Goal: Task Accomplishment & Management: Manage account settings

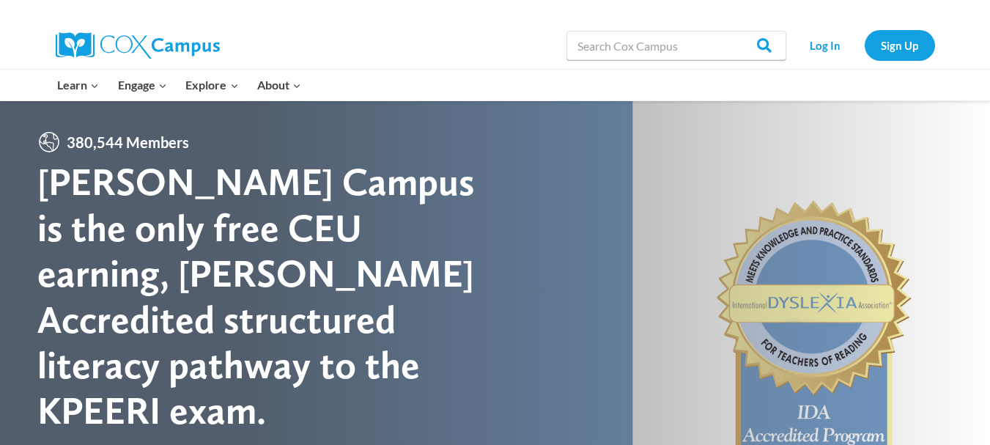
click at [791, 37] on li "Log In" at bounding box center [825, 45] width 71 height 30
click at [803, 37] on link "Log In" at bounding box center [825, 45] width 64 height 30
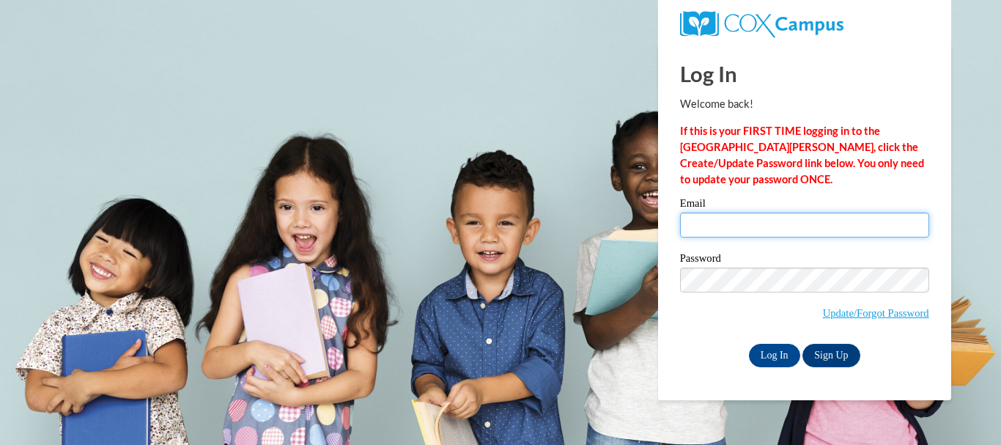
click at [739, 229] on input "Email" at bounding box center [804, 224] width 249 height 25
type input "cdesroche@miltonps.org"
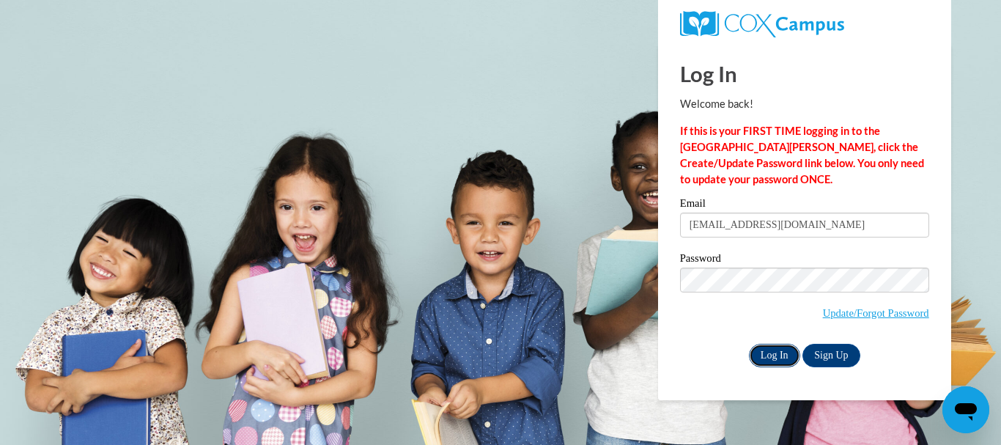
click at [777, 352] on input "Log In" at bounding box center [774, 355] width 51 height 23
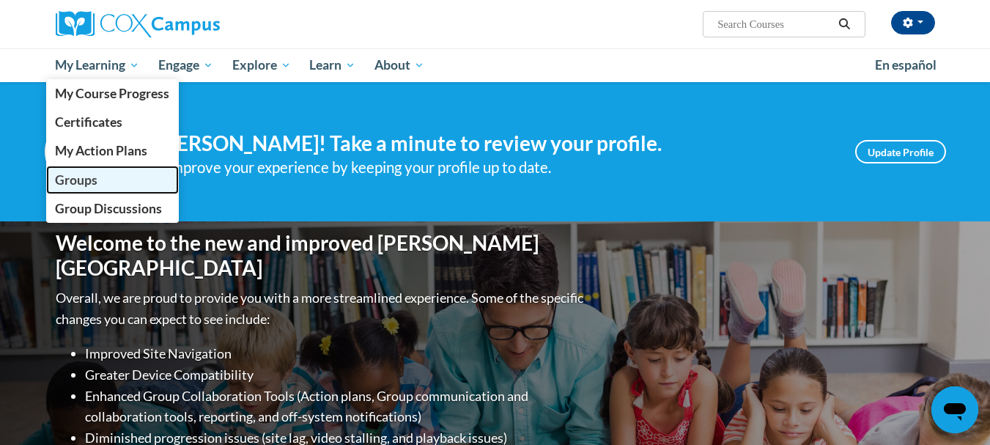
click at [89, 171] on link "Groups" at bounding box center [112, 180] width 133 height 29
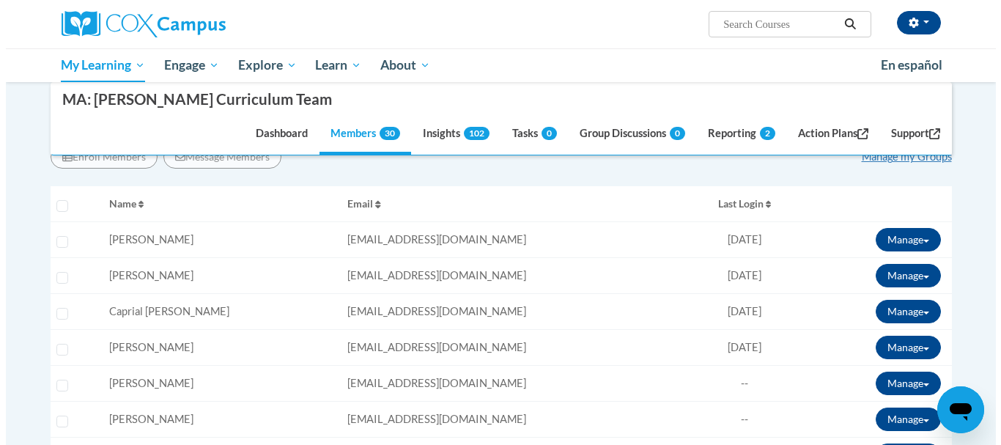
scroll to position [220, 0]
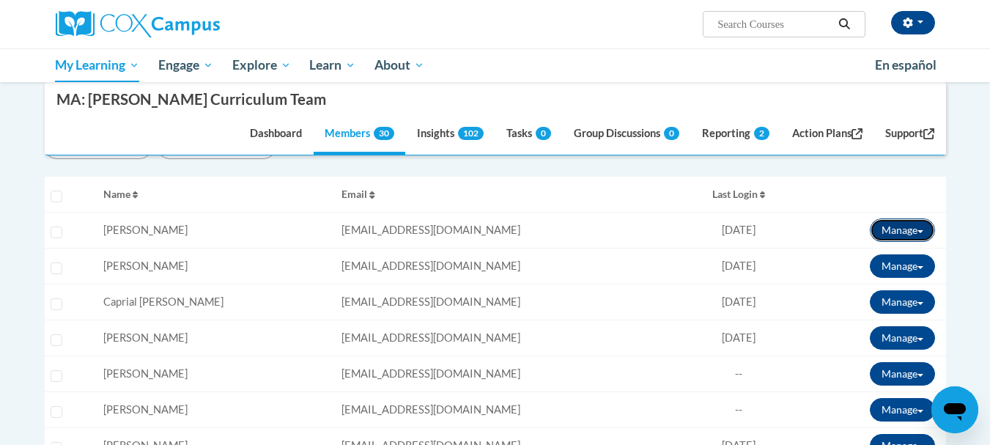
click at [899, 232] on button "Manage" at bounding box center [902, 229] width 65 height 23
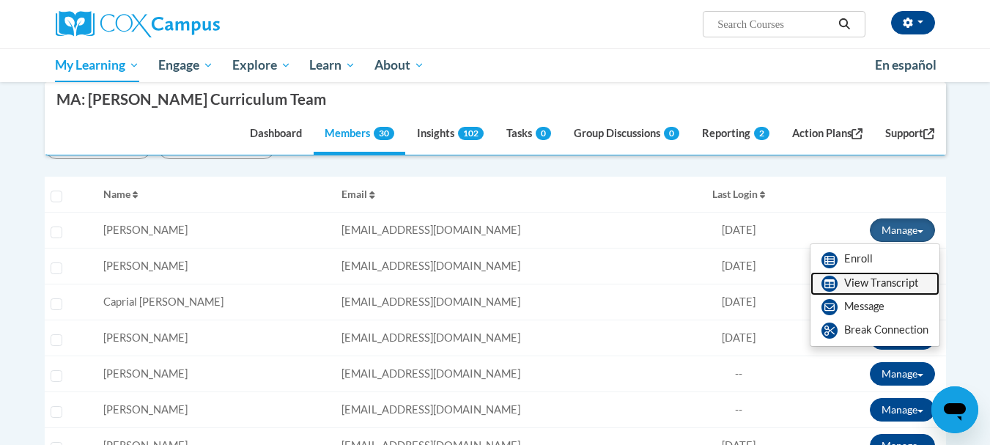
click at [870, 283] on link "View Transcript" at bounding box center [874, 283] width 129 height 23
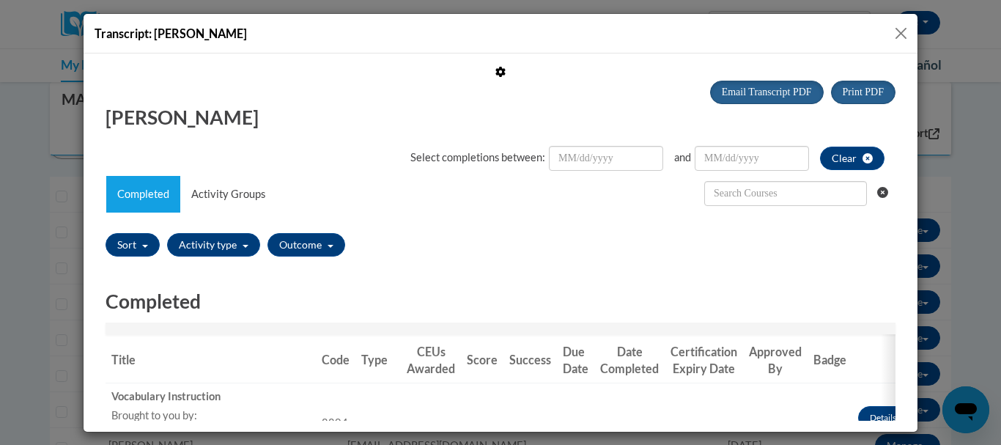
scroll to position [0, 0]
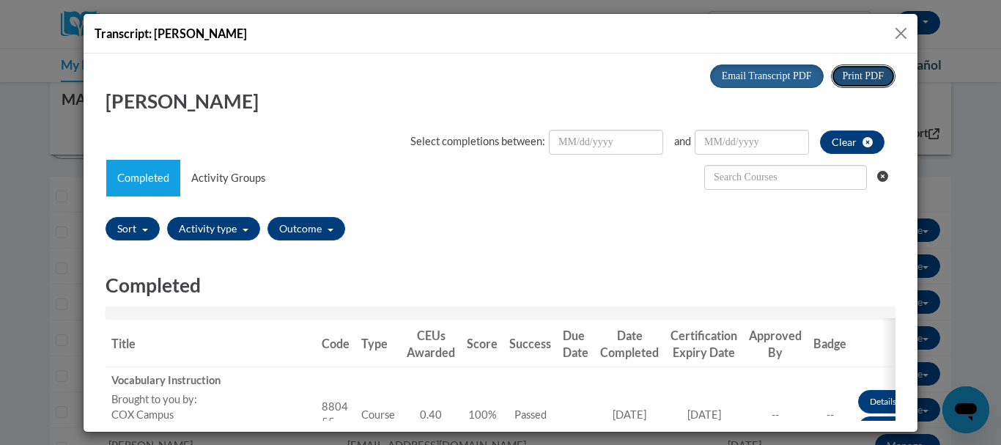
click at [860, 76] on span "Print PDF" at bounding box center [863, 75] width 41 height 11
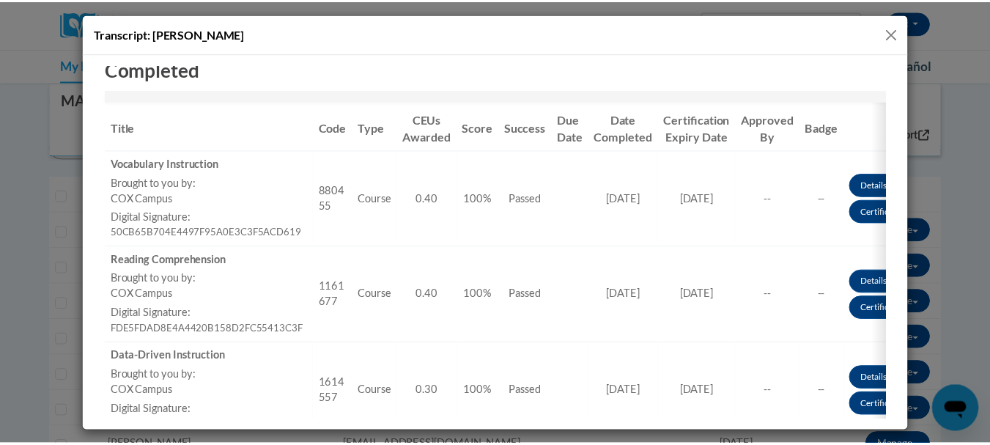
scroll to position [293, 0]
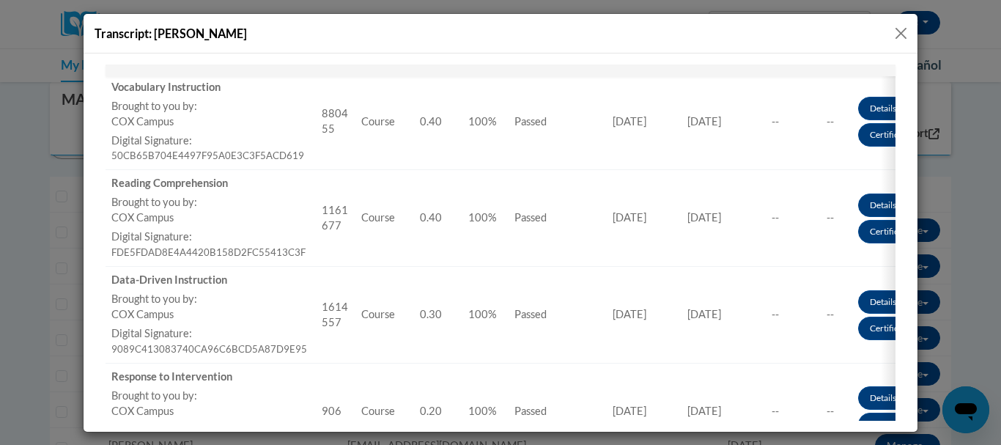
click at [905, 34] on button "Close" at bounding box center [901, 33] width 18 height 18
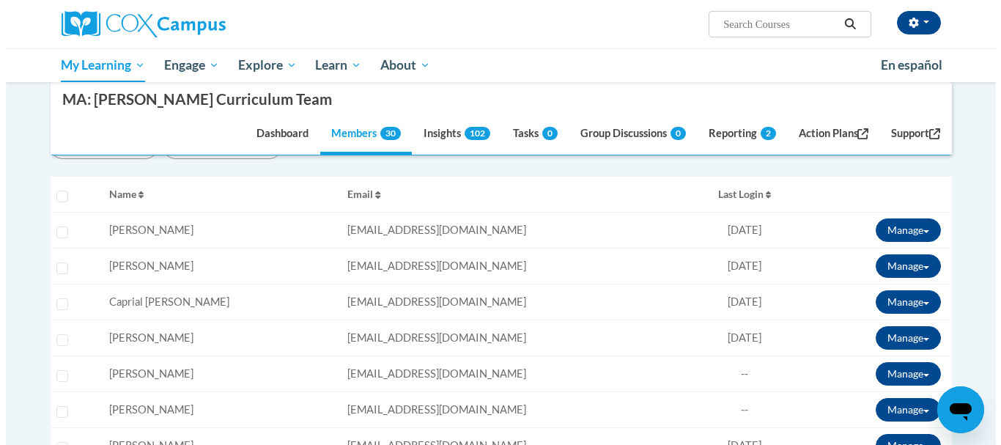
scroll to position [0, 0]
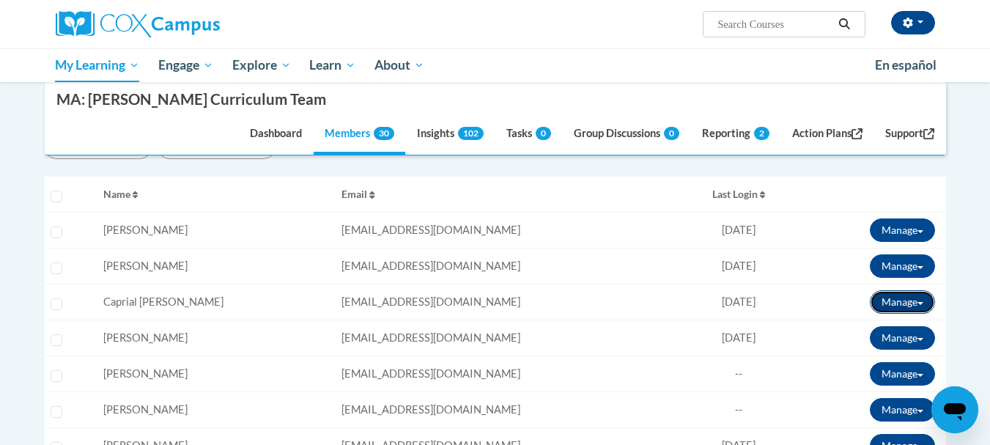
click at [905, 302] on button "Manage" at bounding box center [902, 301] width 65 height 23
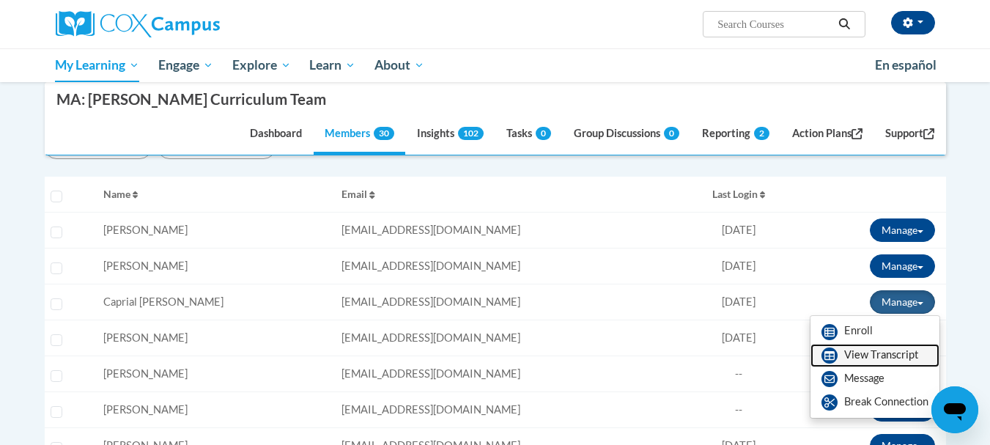
click at [871, 352] on link "View Transcript" at bounding box center [874, 355] width 129 height 23
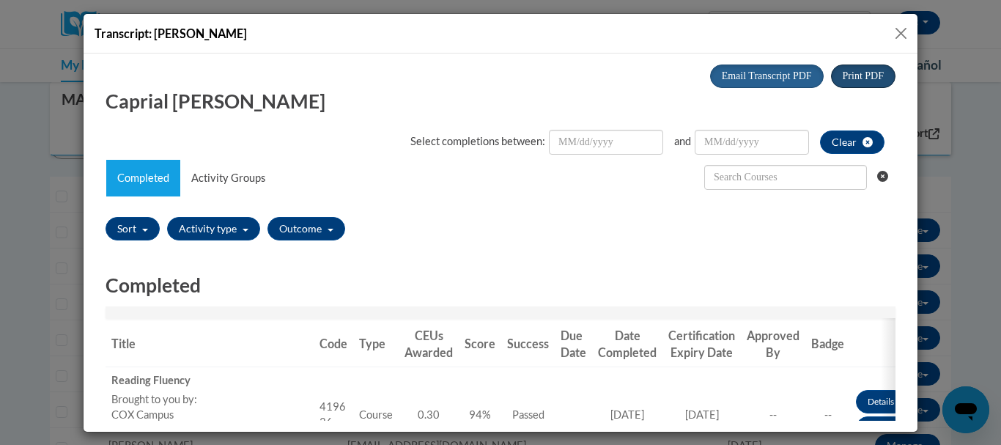
click at [848, 75] on span "Print PDF" at bounding box center [863, 75] width 41 height 11
click at [901, 32] on button "Close" at bounding box center [901, 33] width 18 height 18
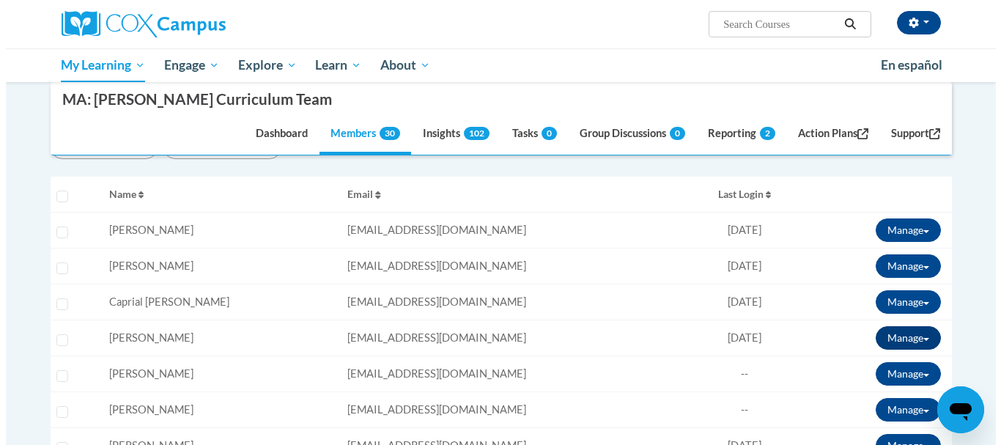
scroll to position [293, 0]
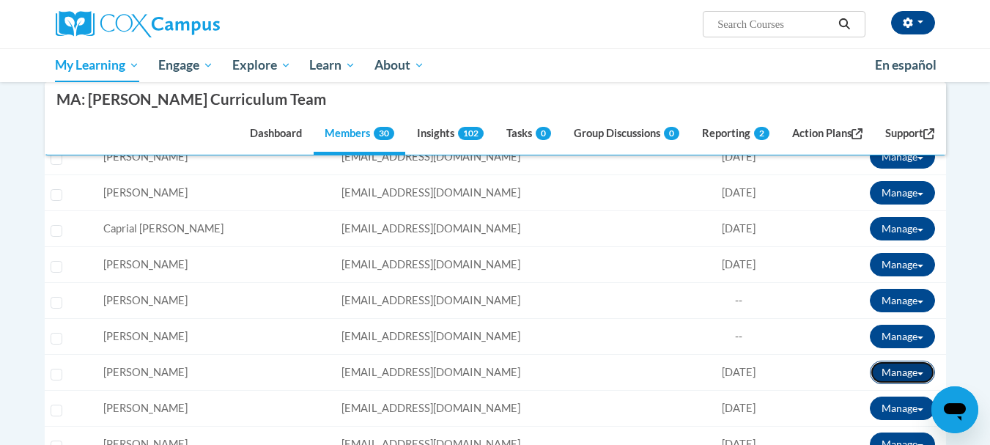
click at [919, 368] on button "Manage" at bounding box center [902, 371] width 65 height 23
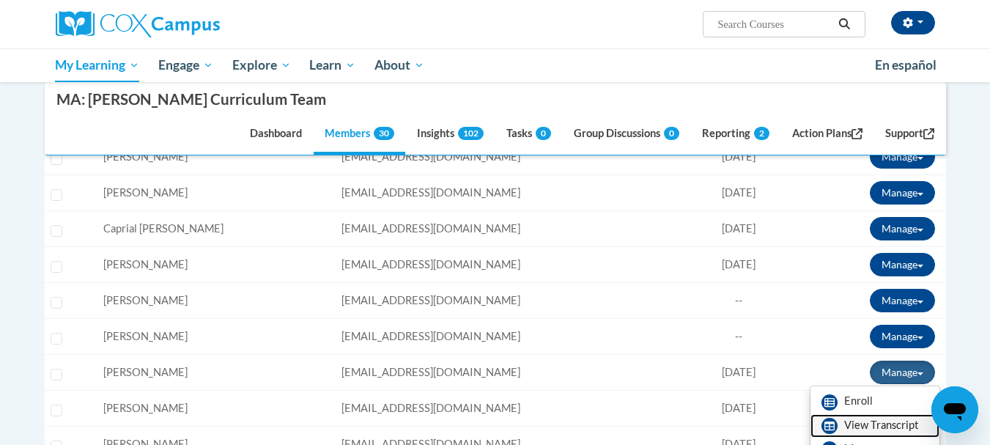
click at [882, 421] on link "View Transcript" at bounding box center [874, 425] width 129 height 23
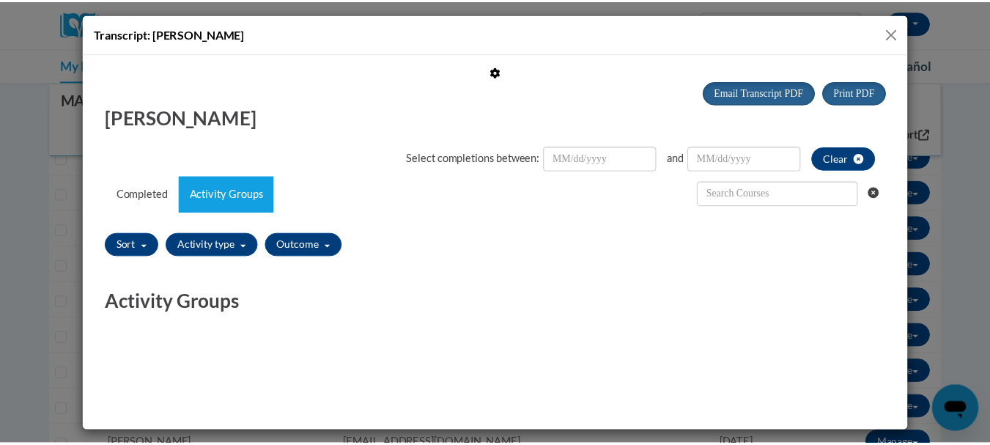
scroll to position [0, 0]
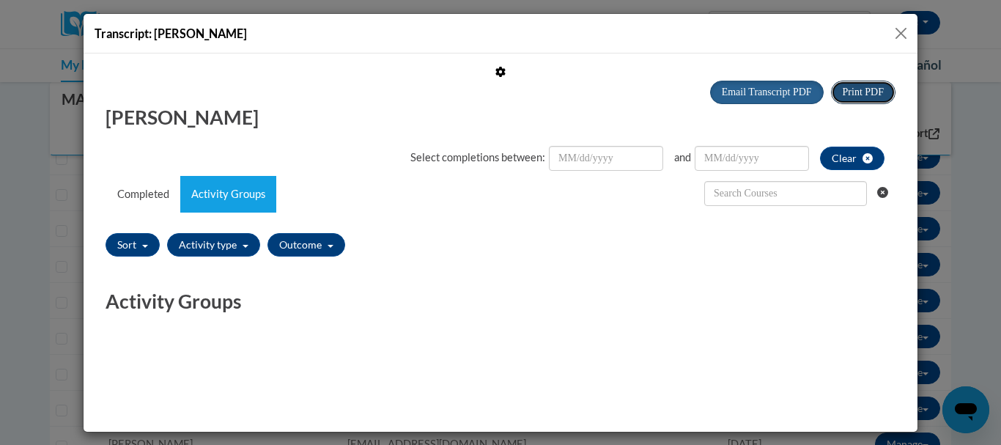
click at [856, 98] on button "Print PDF" at bounding box center [863, 91] width 64 height 23
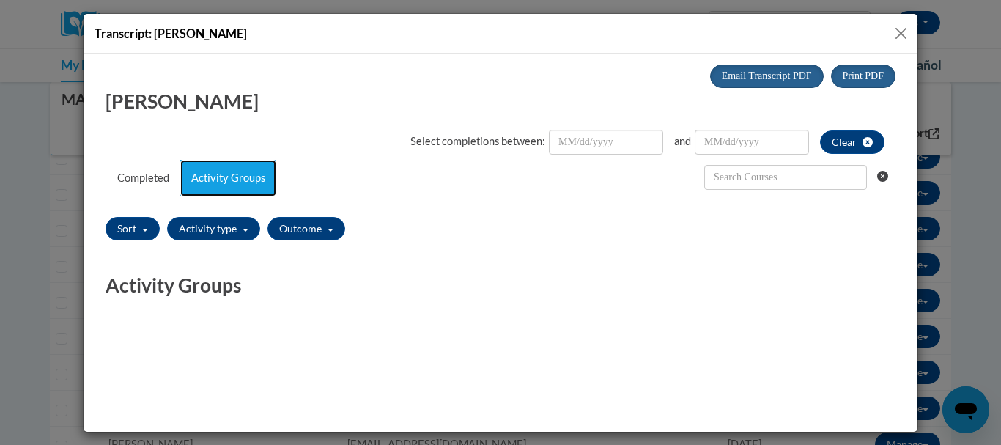
click at [212, 176] on link "Activity Groups" at bounding box center [228, 177] width 96 height 37
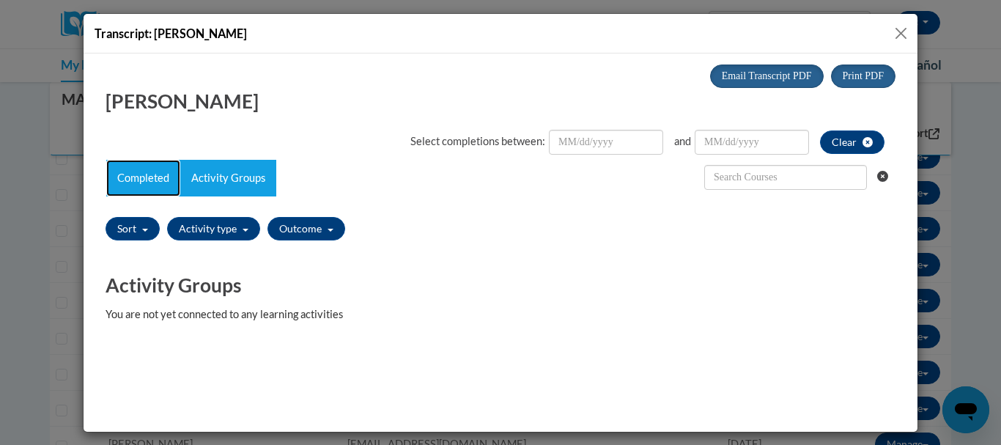
click at [145, 169] on link "Completed" at bounding box center [143, 177] width 74 height 37
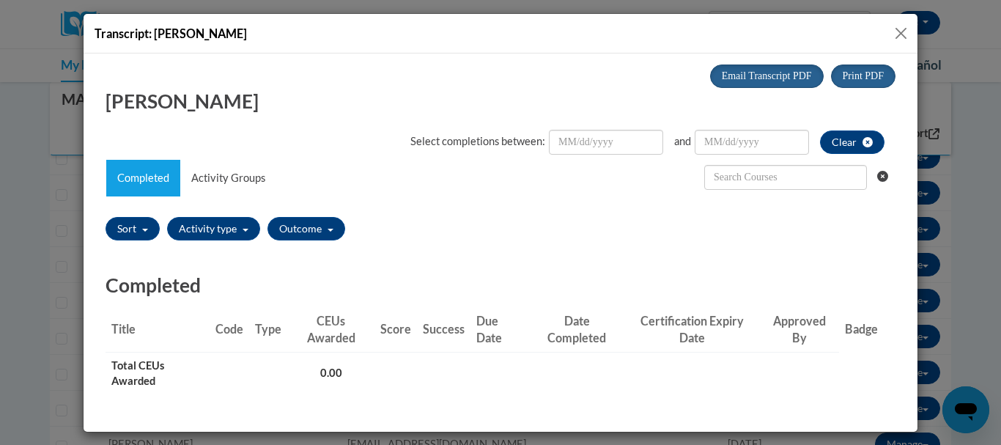
click at [903, 34] on button "Close" at bounding box center [901, 33] width 18 height 18
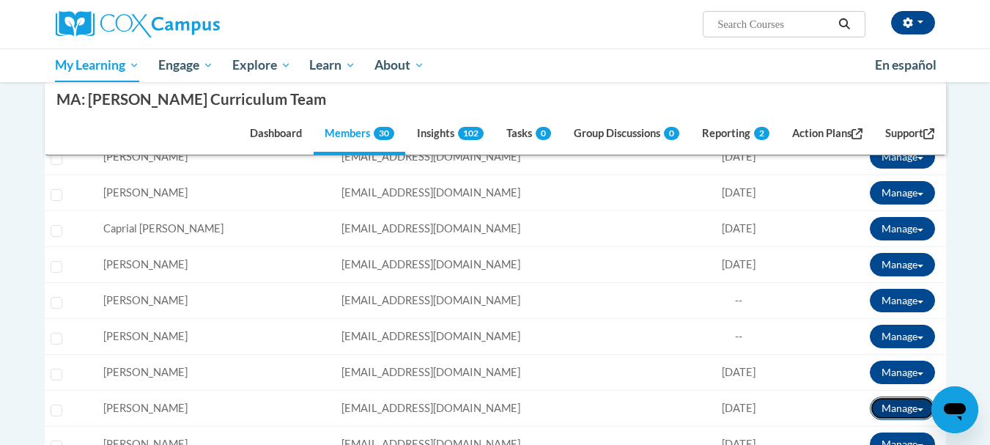
click at [896, 404] on button "Manage" at bounding box center [902, 407] width 65 height 23
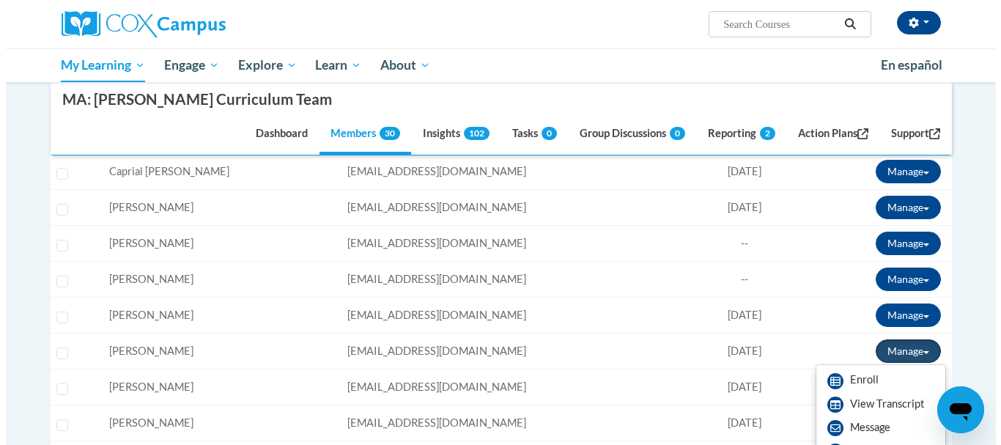
scroll to position [366, 0]
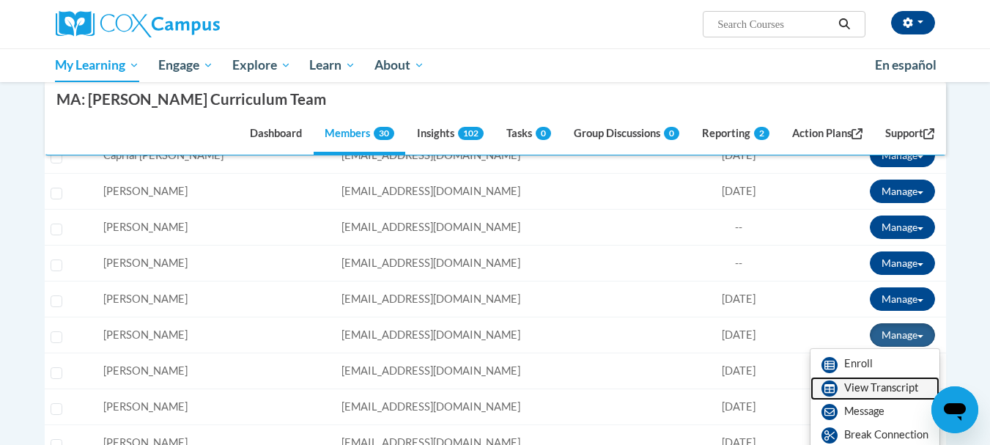
click at [863, 385] on link "View Transcript" at bounding box center [874, 388] width 129 height 23
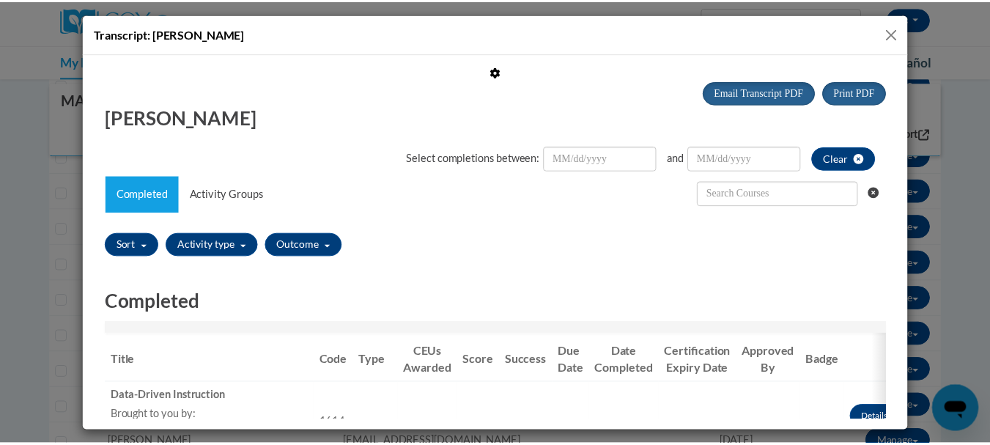
scroll to position [0, 0]
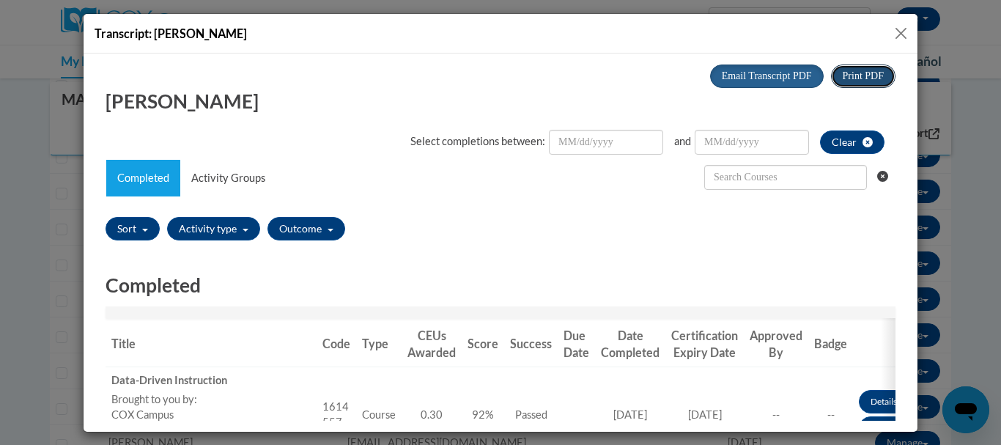
click at [843, 70] on span "Print PDF" at bounding box center [863, 75] width 41 height 11
click at [900, 30] on button "Close" at bounding box center [901, 33] width 18 height 18
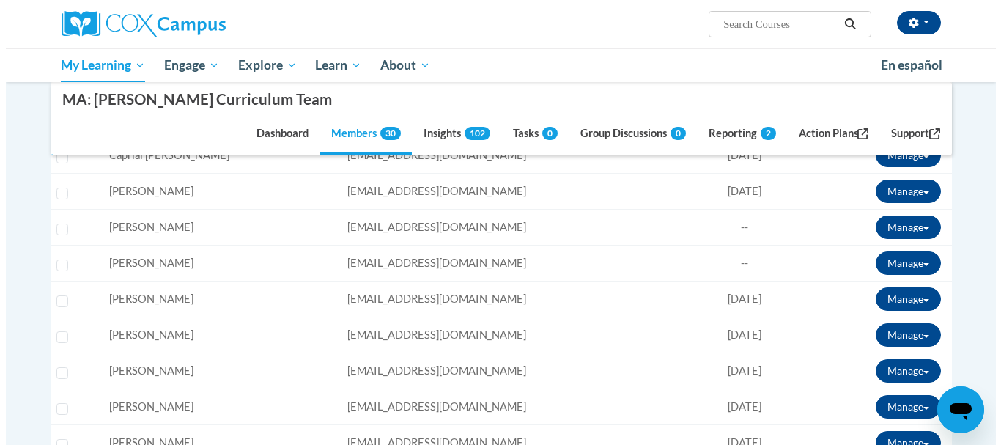
scroll to position [440, 0]
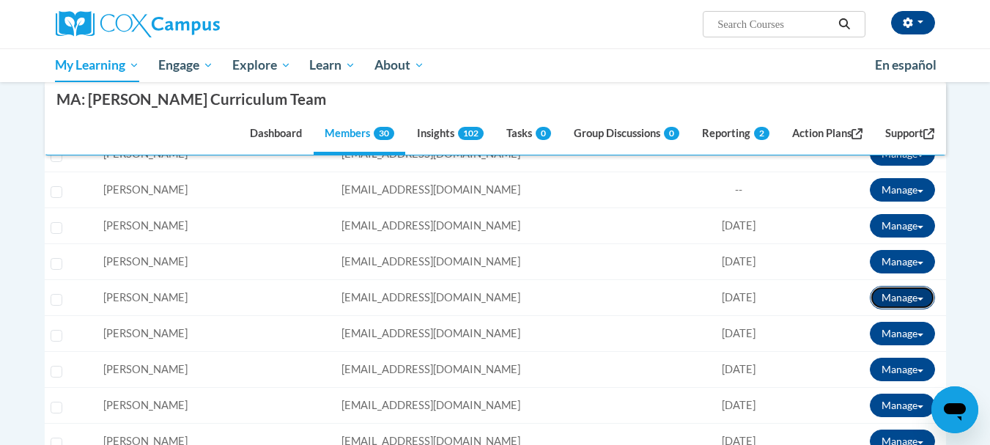
click at [895, 296] on button "Manage" at bounding box center [902, 297] width 65 height 23
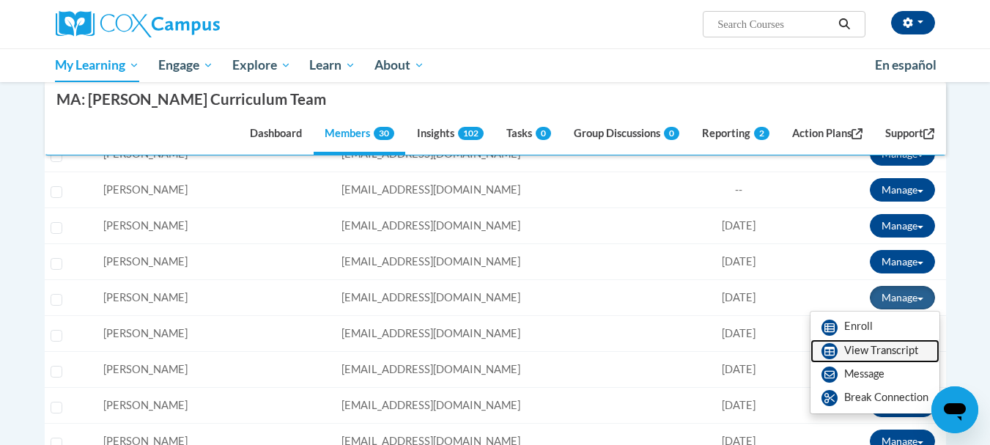
click at [887, 350] on link "View Transcript" at bounding box center [874, 350] width 129 height 23
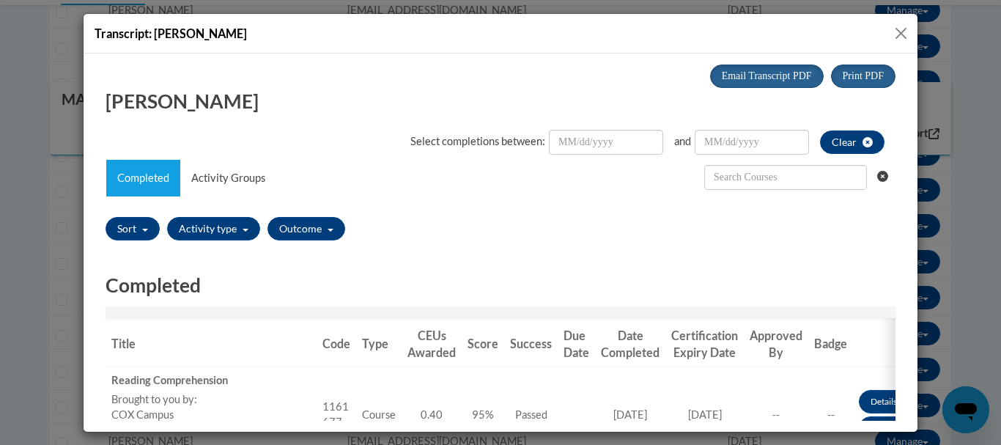
scroll to position [0, 0]
click at [849, 67] on button "Print PDF" at bounding box center [863, 75] width 64 height 23
click at [902, 23] on div "Transcript: Colleen Donovan" at bounding box center [501, 34] width 834 height 40
click at [903, 33] on button "Close" at bounding box center [901, 33] width 18 height 18
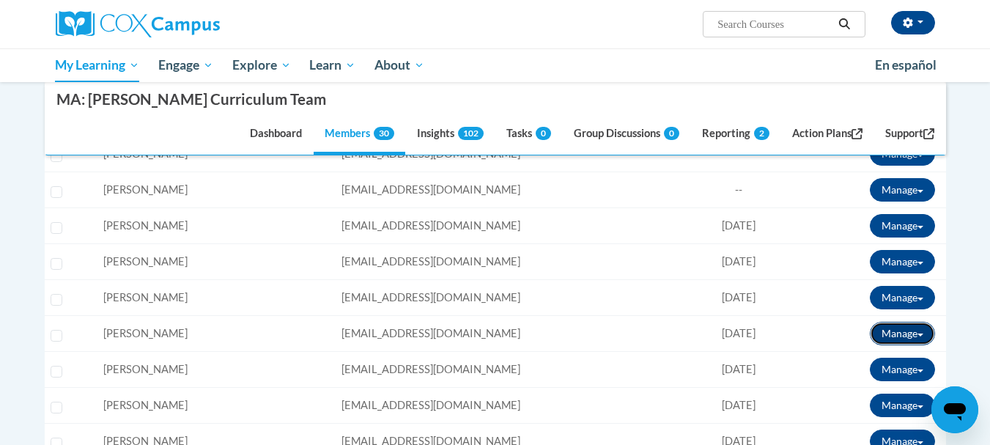
click at [920, 328] on button "Manage" at bounding box center [902, 333] width 65 height 23
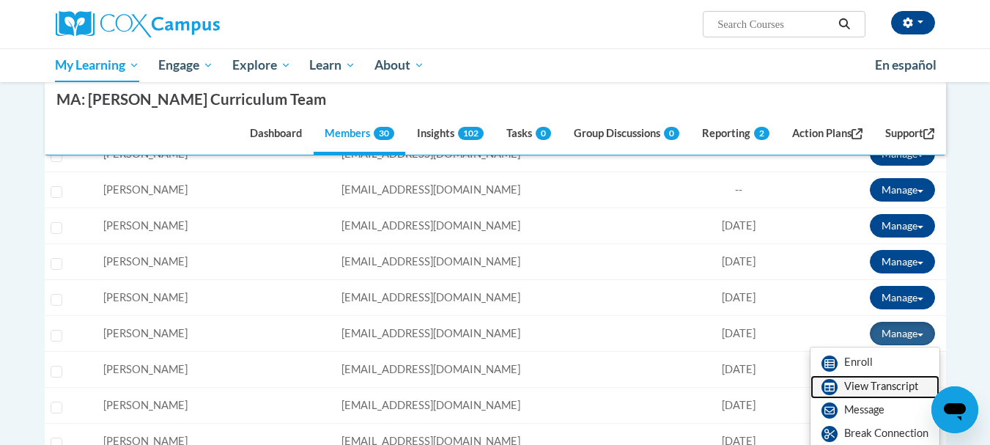
click at [893, 387] on link "View Transcript" at bounding box center [874, 386] width 129 height 23
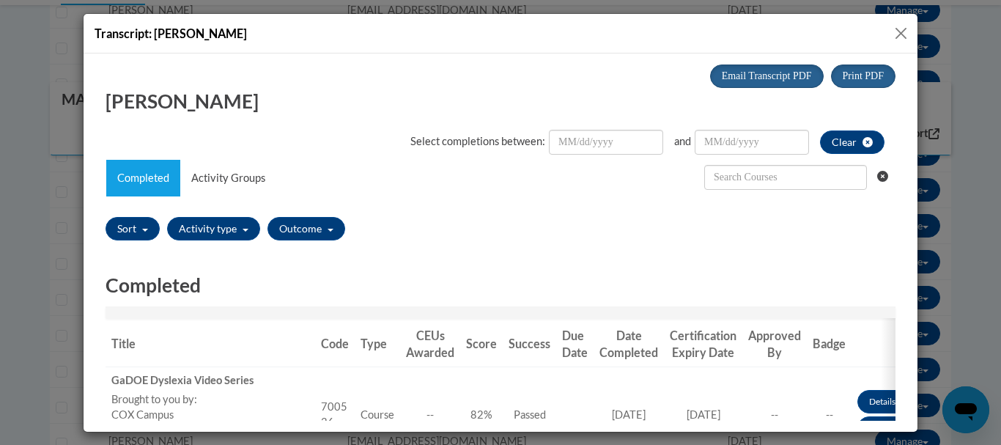
click at [856, 94] on div "Cassi Driscoll" at bounding box center [501, 100] width 812 height 27
click at [850, 82] on button "Print PDF" at bounding box center [863, 75] width 64 height 23
click at [908, 27] on button "Close" at bounding box center [901, 33] width 18 height 18
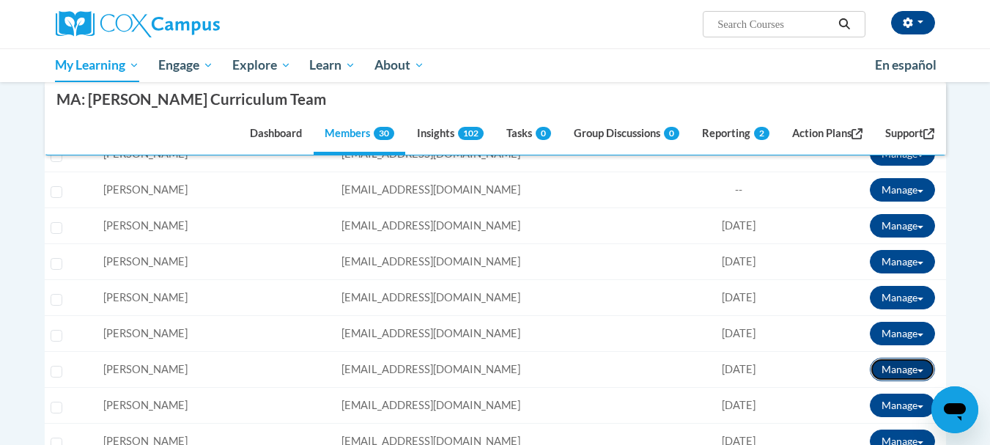
click at [908, 366] on button "Manage" at bounding box center [902, 369] width 65 height 23
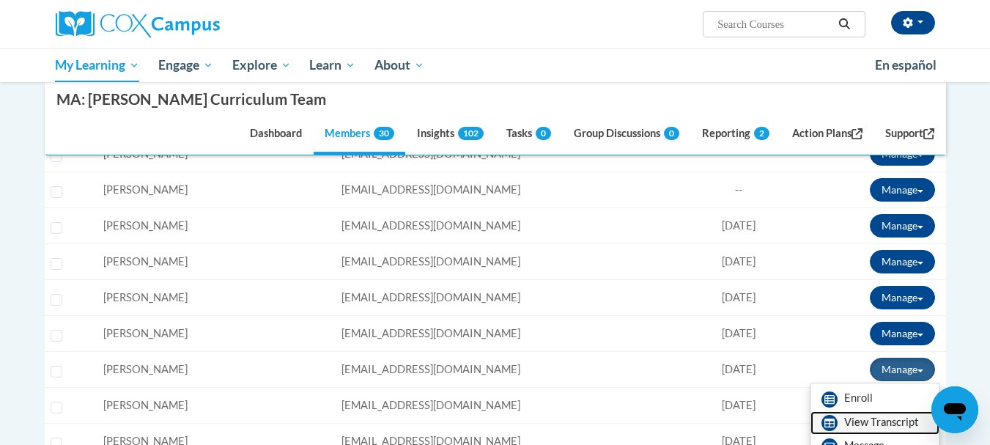
click at [897, 425] on link "View Transcript" at bounding box center [874, 422] width 129 height 23
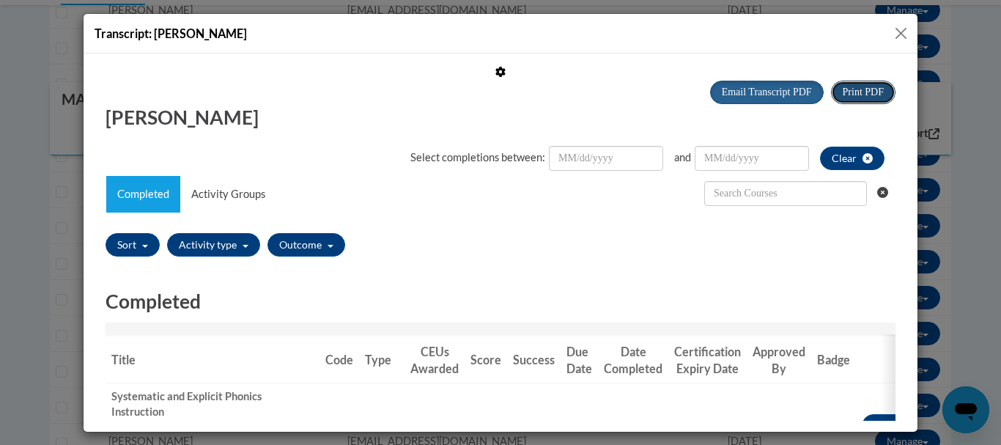
click at [867, 95] on span "Print PDF" at bounding box center [863, 91] width 41 height 11
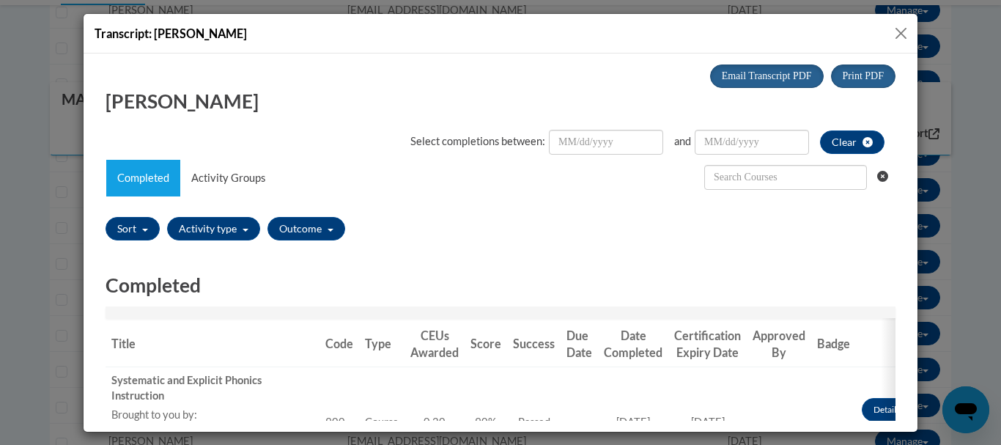
click at [908, 34] on button "Close" at bounding box center [901, 33] width 18 height 18
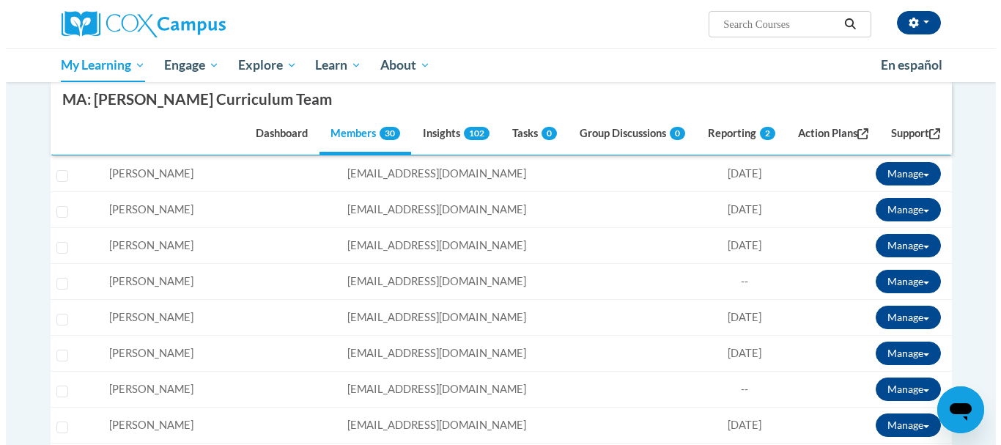
scroll to position [659, 0]
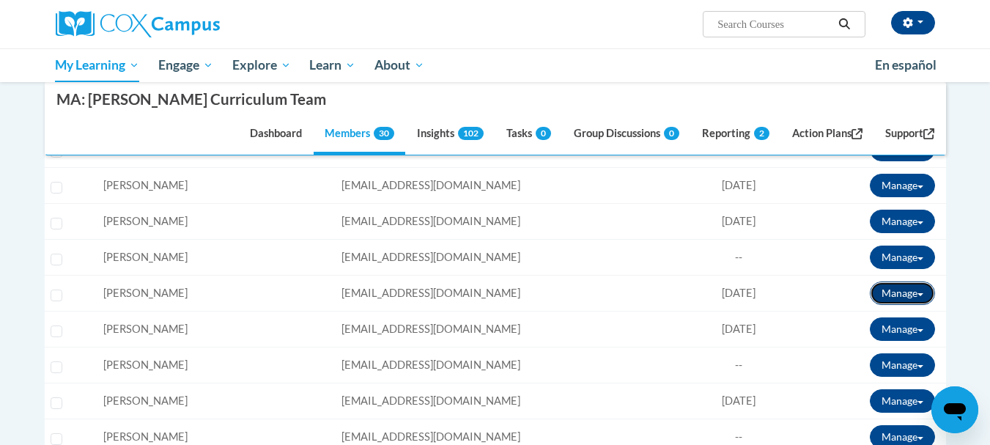
click at [892, 297] on button "Manage" at bounding box center [902, 292] width 65 height 23
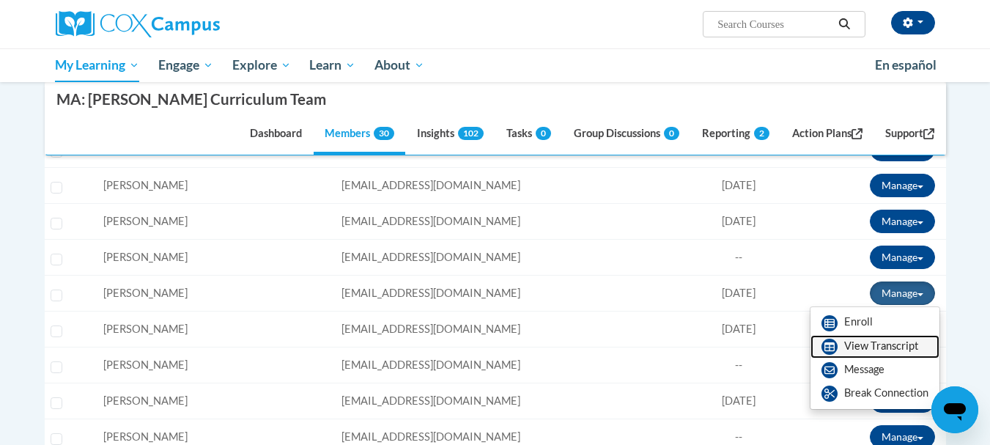
click at [888, 341] on link "View Transcript" at bounding box center [874, 346] width 129 height 23
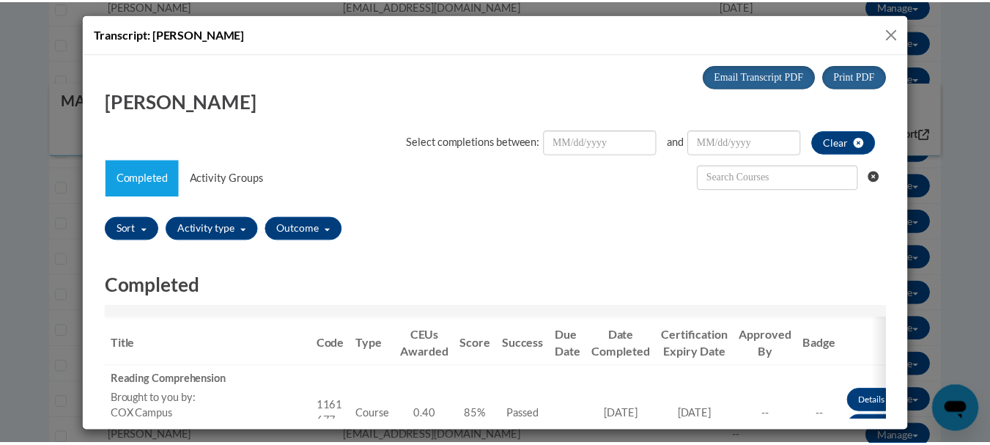
scroll to position [0, 0]
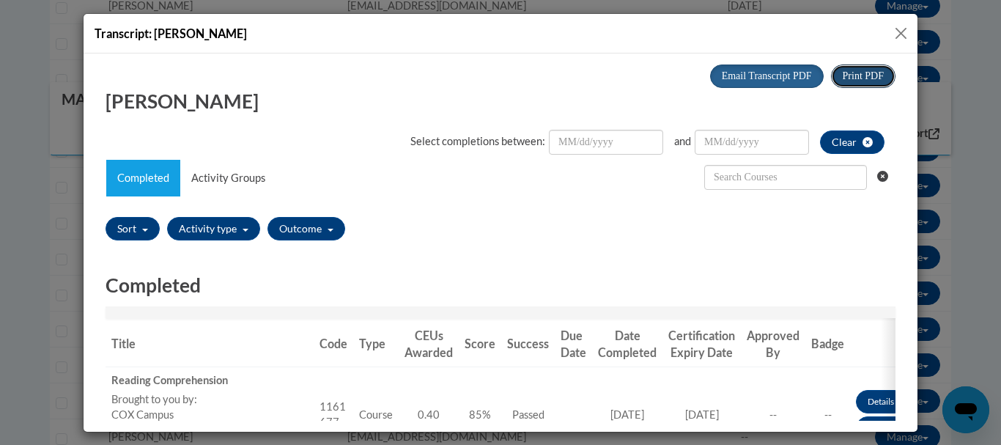
click at [843, 73] on span "Print PDF" at bounding box center [863, 75] width 41 height 11
click at [899, 32] on button "Close" at bounding box center [901, 33] width 18 height 18
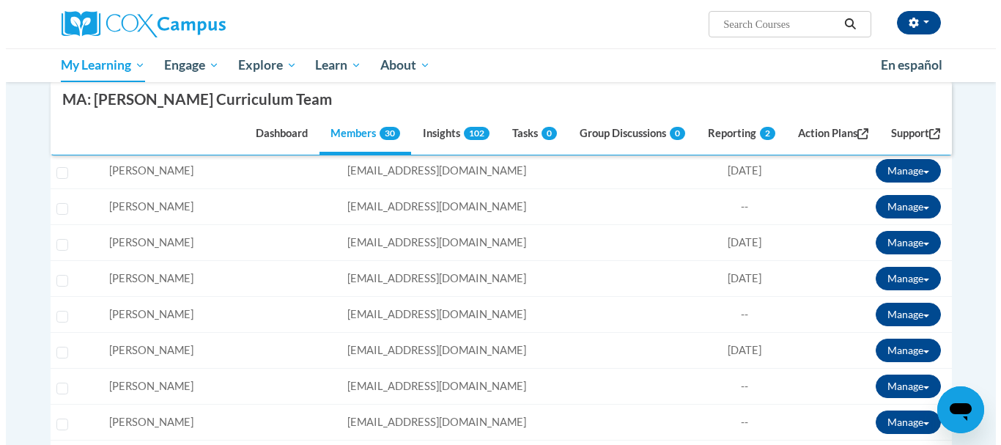
scroll to position [733, 0]
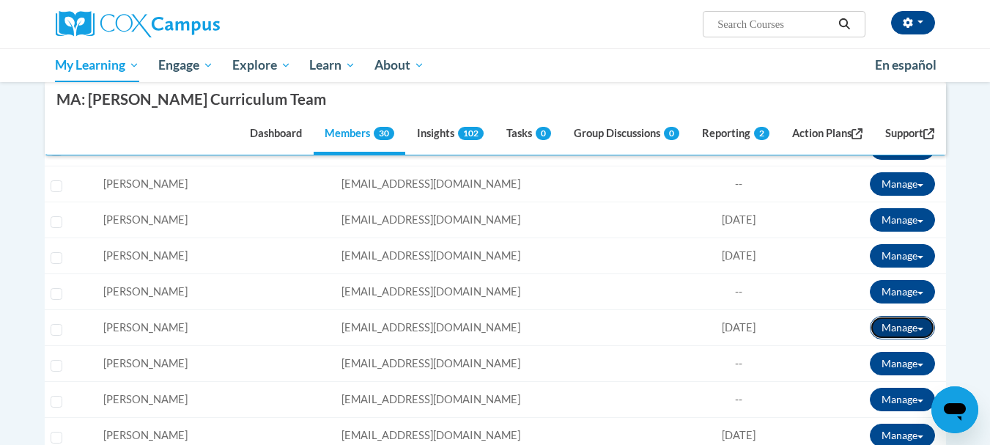
click at [901, 325] on button "Manage" at bounding box center [902, 327] width 65 height 23
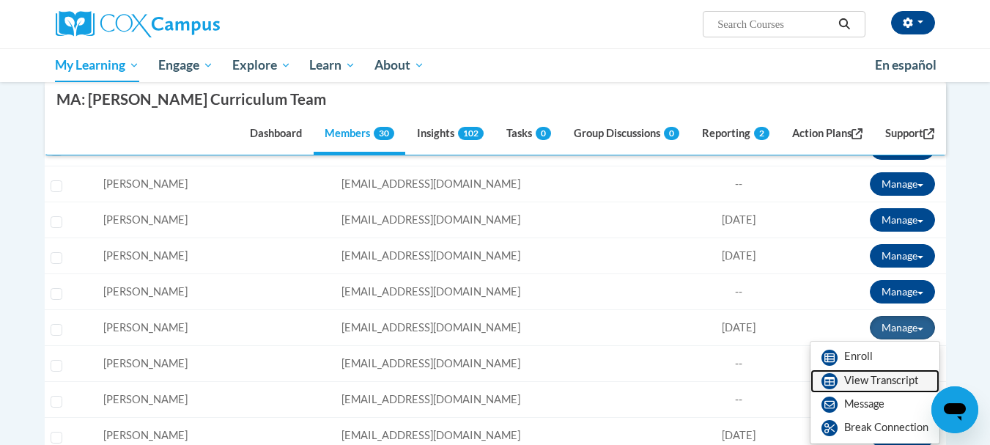
click at [889, 382] on link "View Transcript" at bounding box center [874, 380] width 129 height 23
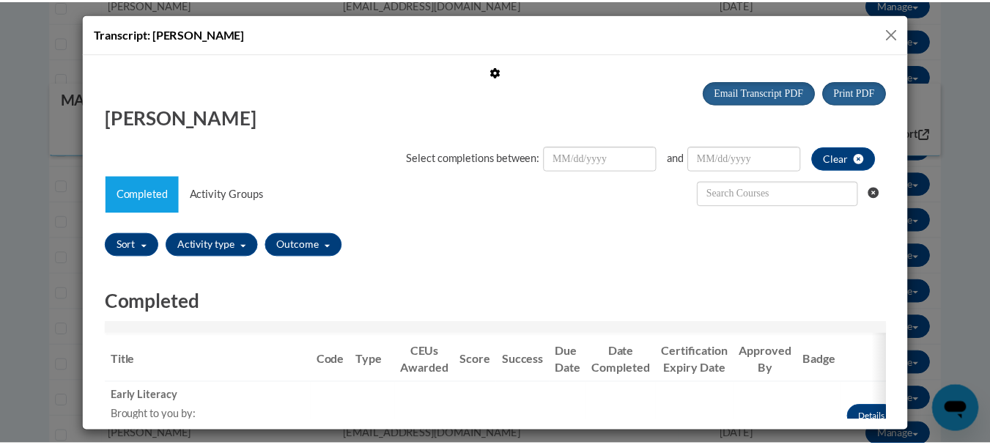
scroll to position [0, 0]
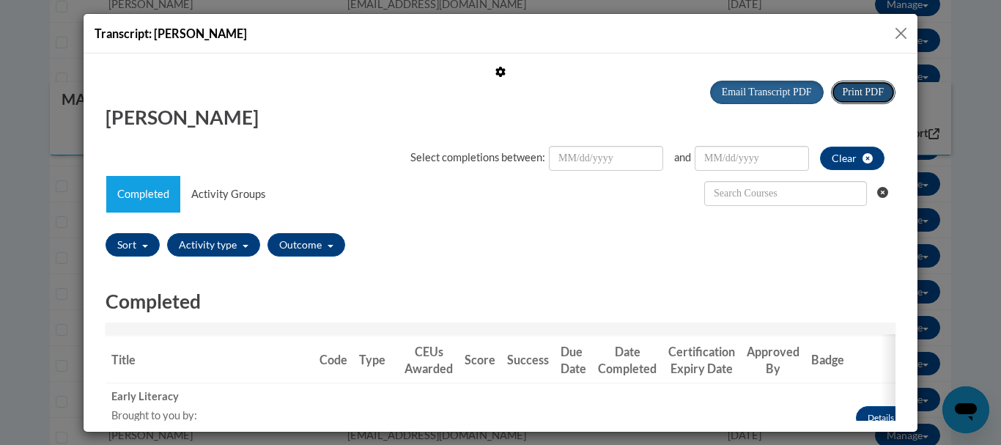
click at [843, 95] on span "Print PDF" at bounding box center [863, 91] width 41 height 11
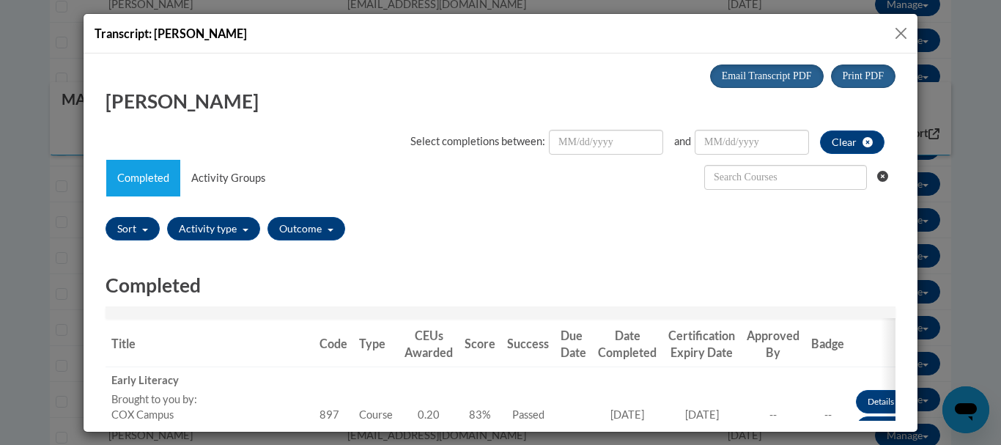
click at [900, 34] on button "Close" at bounding box center [901, 33] width 18 height 18
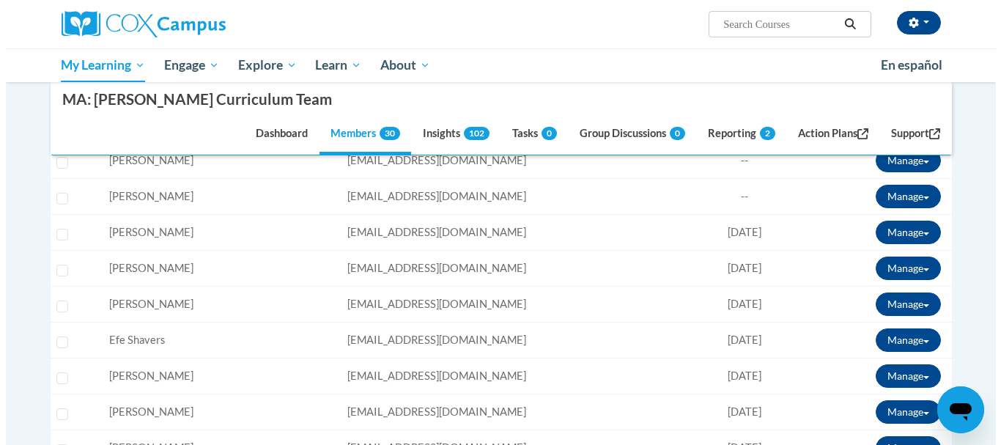
scroll to position [952, 0]
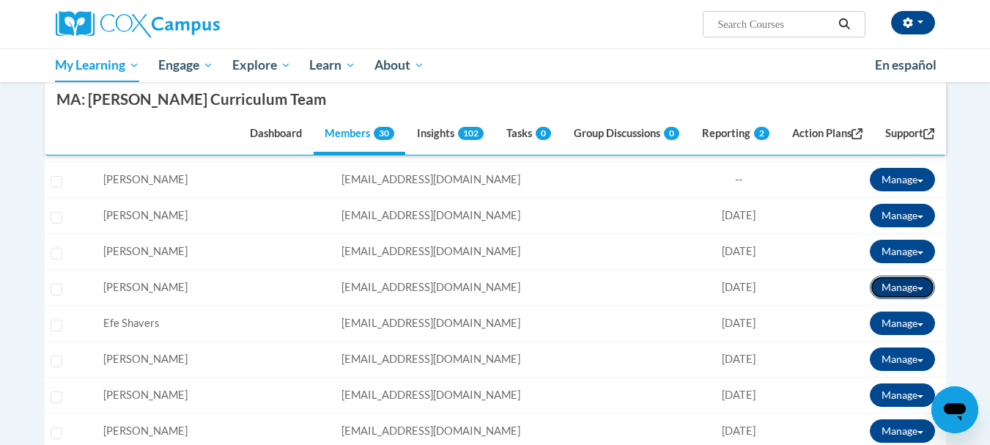
click at [896, 283] on button "Manage" at bounding box center [902, 286] width 65 height 23
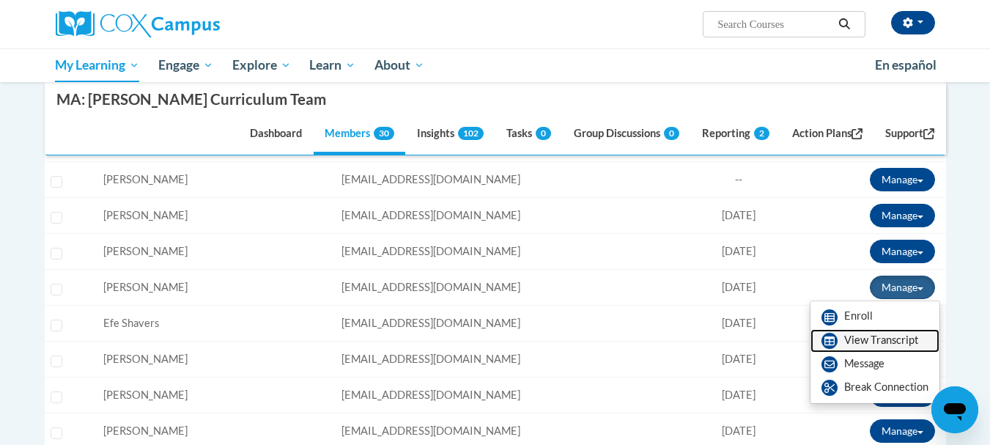
click at [872, 338] on link "View Transcript" at bounding box center [874, 340] width 129 height 23
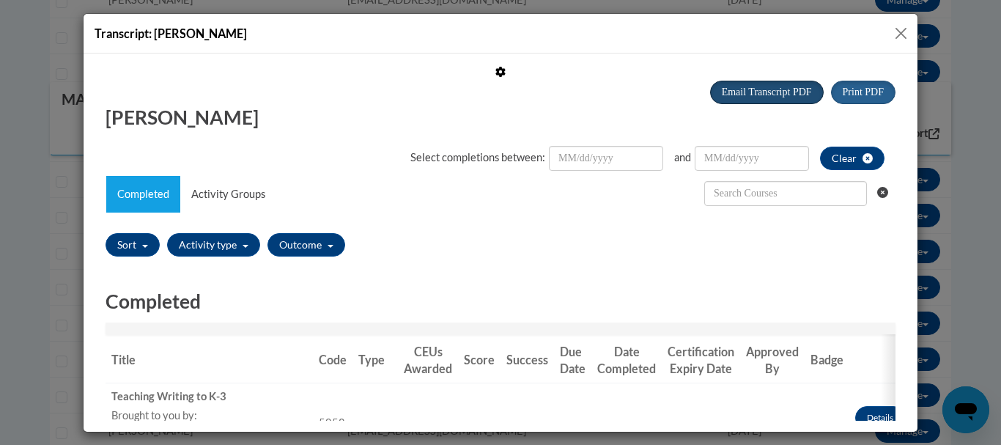
scroll to position [0, 0]
click at [857, 86] on span "Print PDF" at bounding box center [863, 91] width 41 height 11
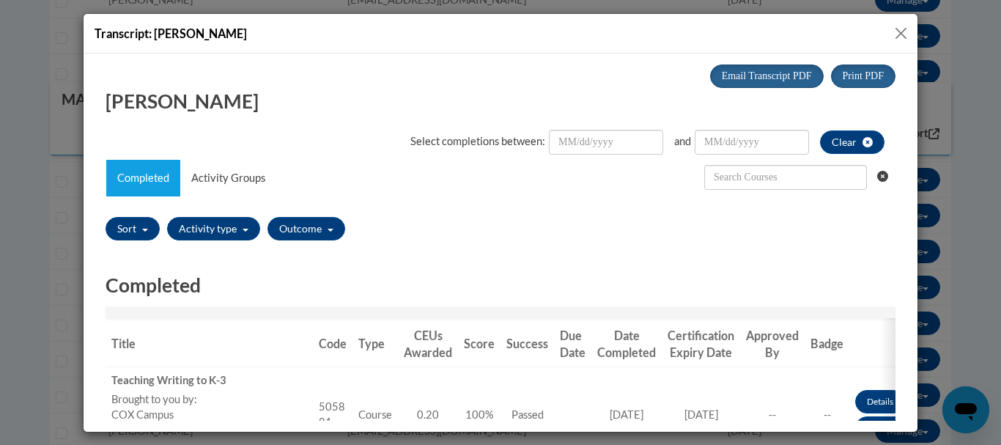
click at [900, 24] on button "Close" at bounding box center [901, 33] width 18 height 18
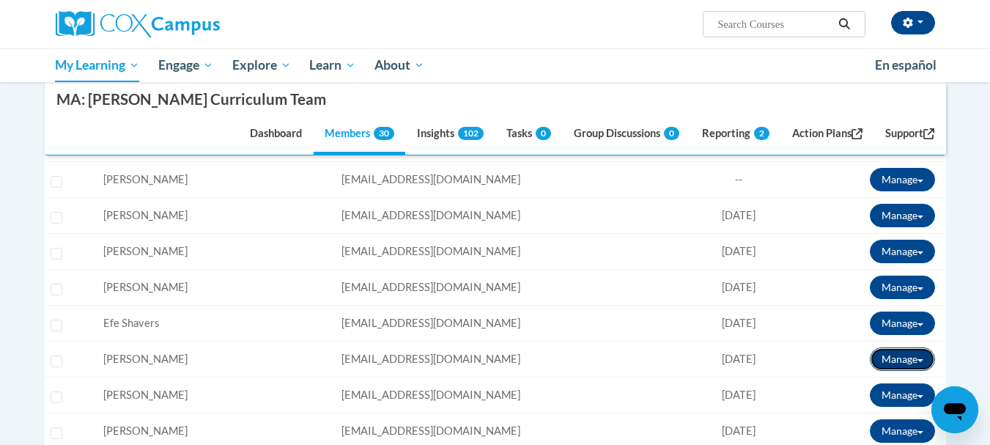
click at [914, 357] on button "Manage" at bounding box center [902, 358] width 65 height 23
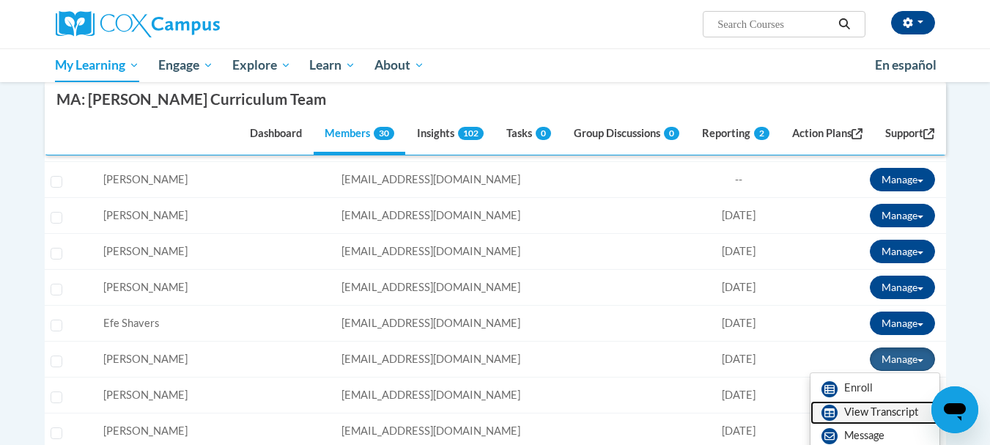
click at [879, 411] on link "View Transcript" at bounding box center [874, 412] width 129 height 23
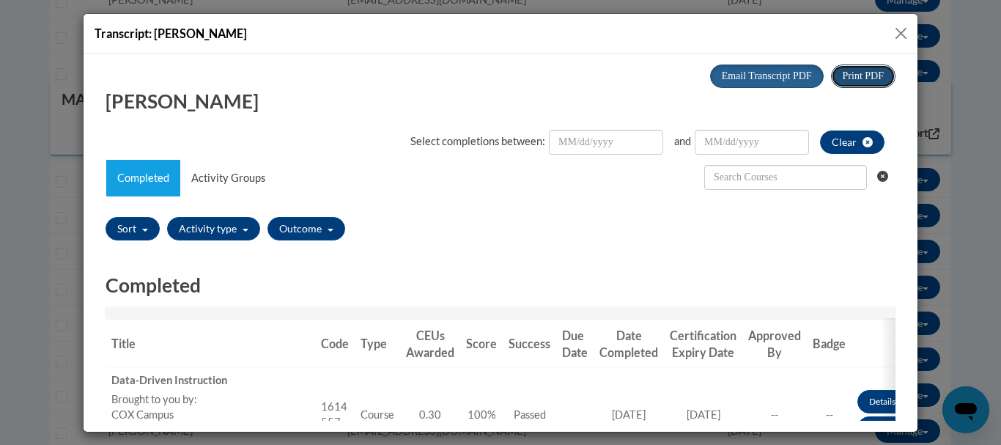
click at [845, 74] on span "Print PDF" at bounding box center [863, 75] width 41 height 11
click at [902, 24] on button "Close" at bounding box center [901, 33] width 18 height 18
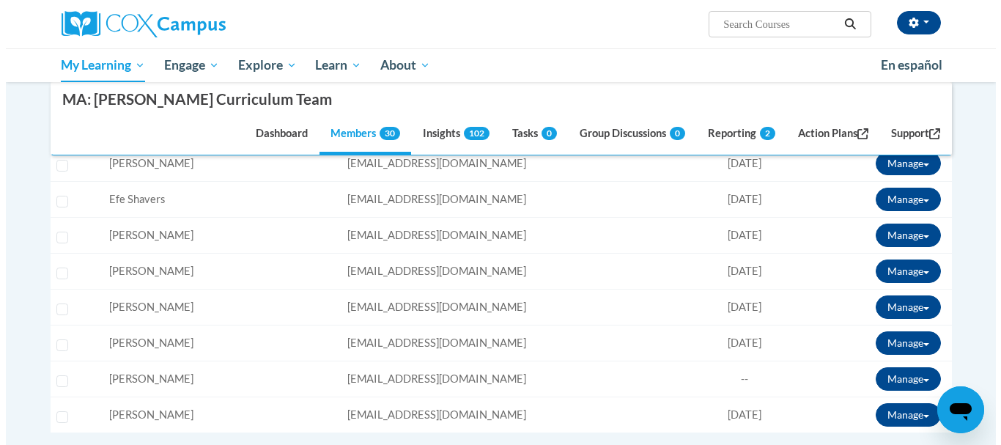
scroll to position [1099, 0]
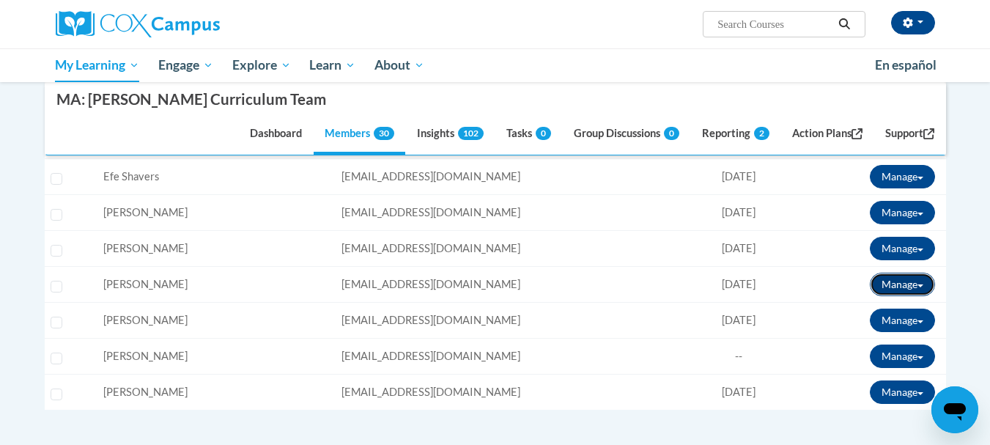
click at [886, 281] on button "Manage" at bounding box center [902, 284] width 65 height 23
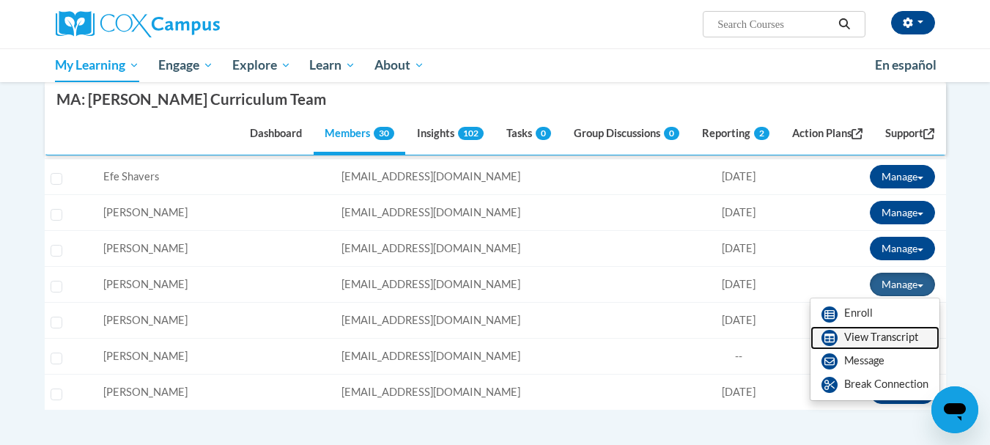
click at [875, 346] on link "View Transcript" at bounding box center [874, 337] width 129 height 23
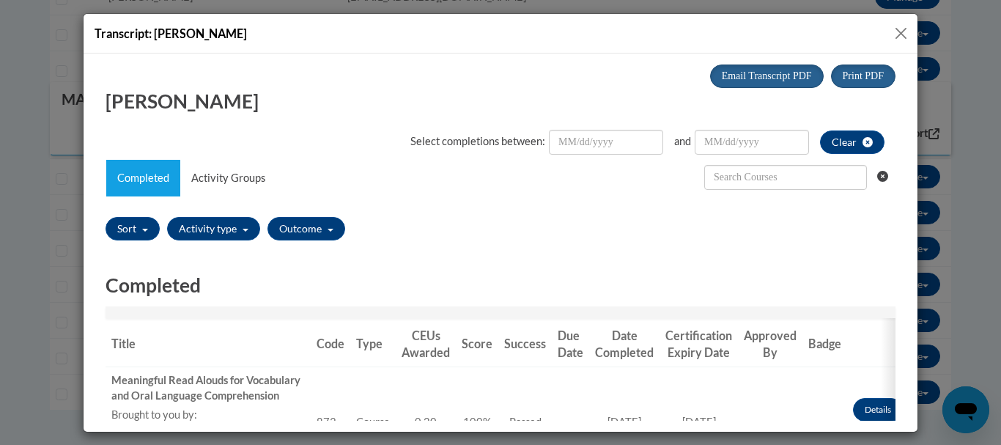
scroll to position [0, 0]
click at [843, 71] on span "Print PDF" at bounding box center [863, 75] width 41 height 11
click at [901, 35] on button "Close" at bounding box center [901, 33] width 18 height 18
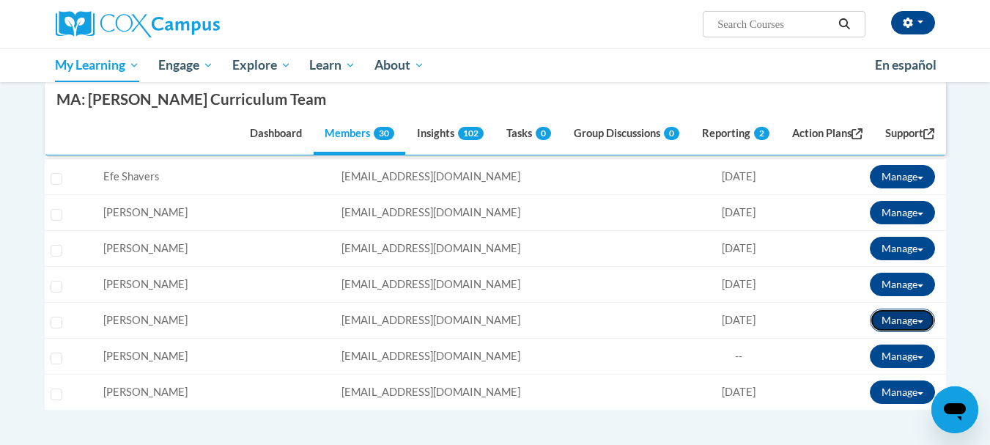
click at [886, 316] on button "Manage" at bounding box center [902, 319] width 65 height 23
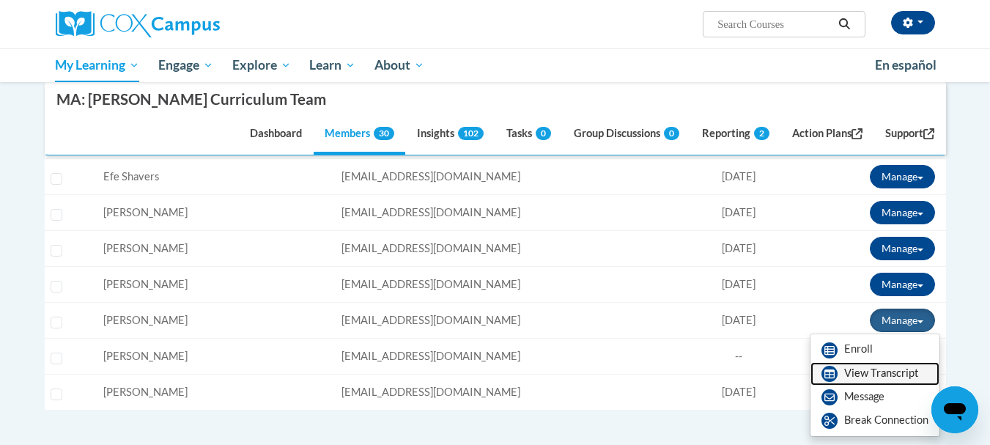
click at [914, 376] on link "View Transcript" at bounding box center [874, 373] width 129 height 23
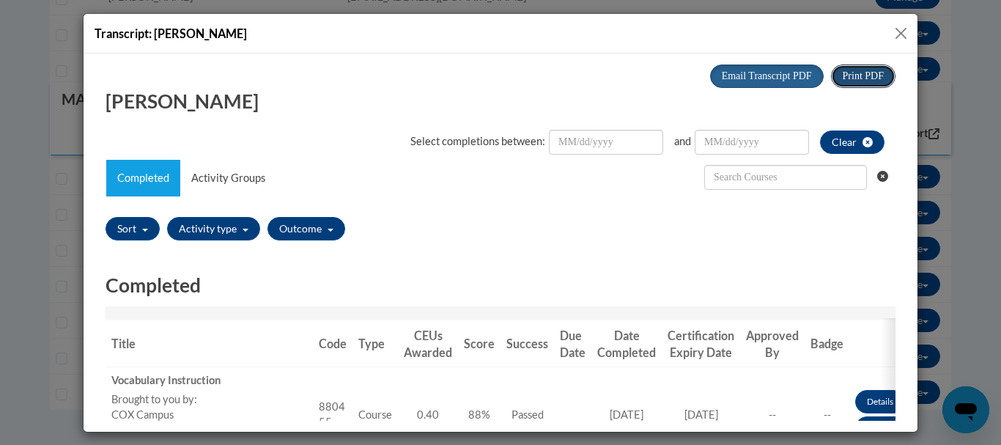
click at [874, 75] on button "Print PDF" at bounding box center [863, 75] width 64 height 23
click at [902, 24] on button "Close" at bounding box center [901, 33] width 18 height 18
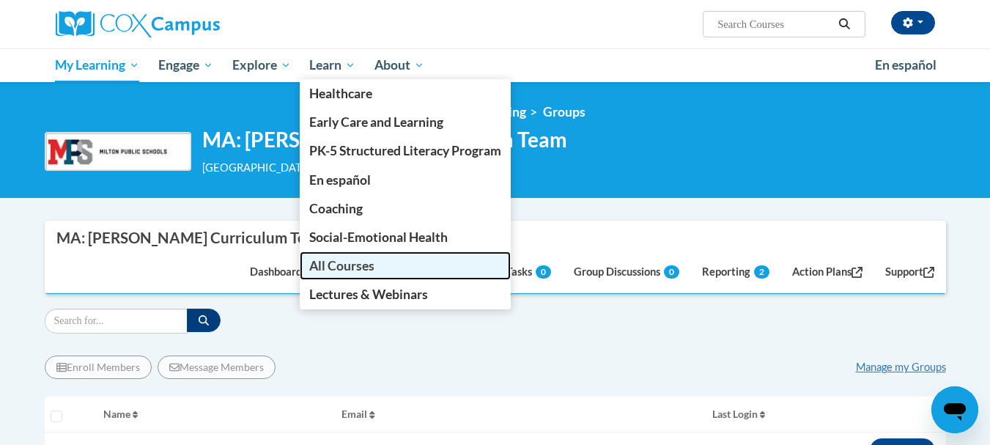
click at [322, 259] on span "All Courses" at bounding box center [341, 265] width 65 height 15
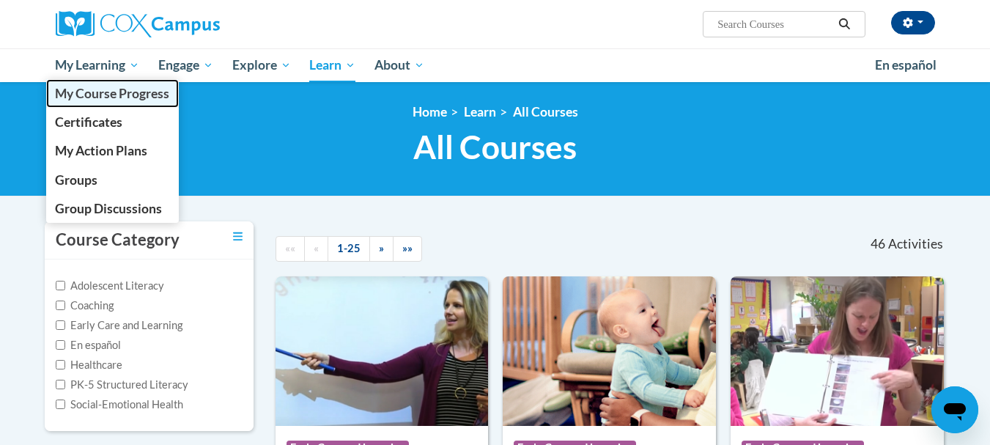
click at [114, 98] on span "My Course Progress" at bounding box center [112, 93] width 114 height 15
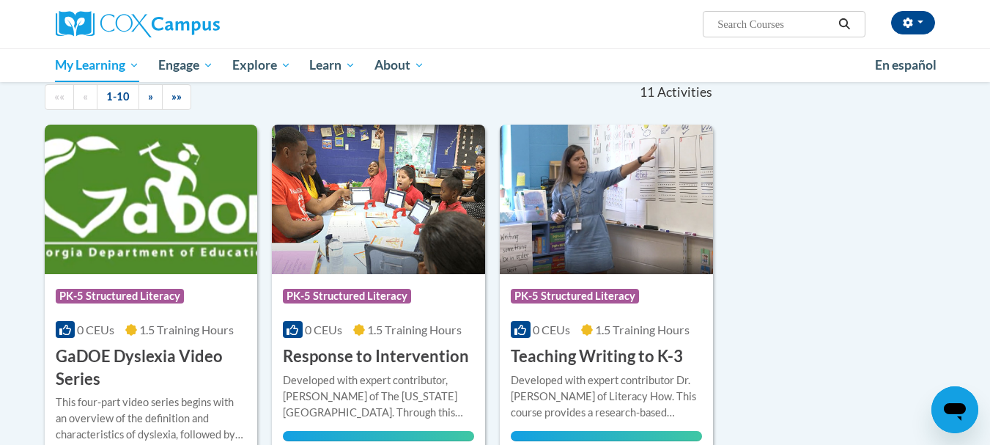
scroll to position [147, 0]
